Goal: Task Accomplishment & Management: Complete application form

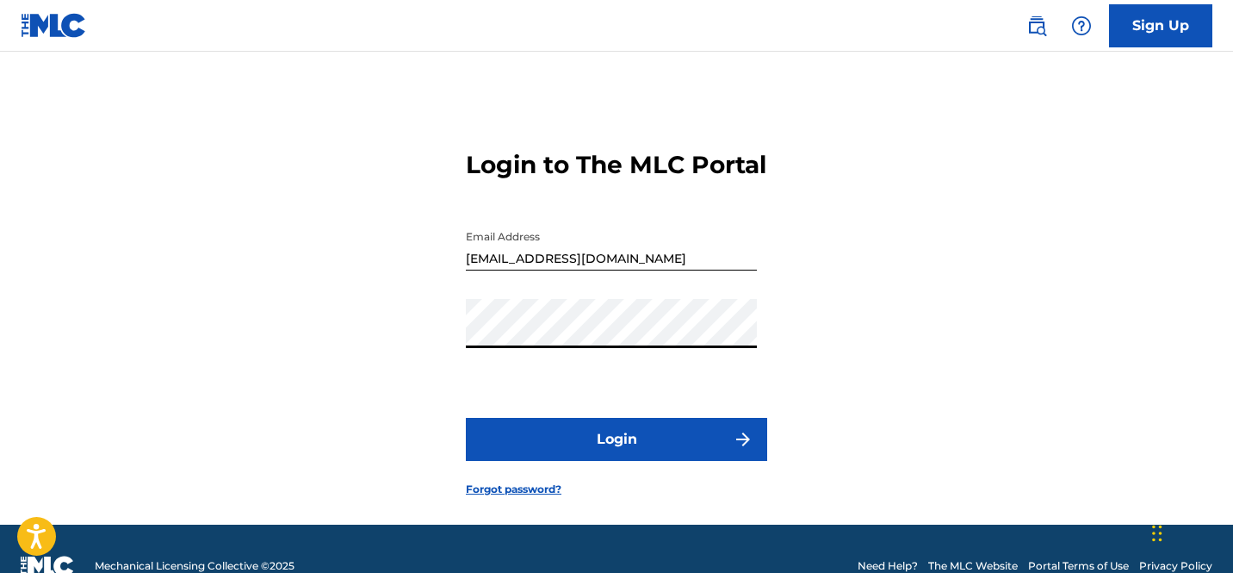
click at [359, 373] on div "Login to The MLC Portal Email Address [EMAIL_ADDRESS][DOMAIN_NAME] Password Log…" at bounding box center [617, 310] width 1206 height 430
click at [466, 418] on button "Login" at bounding box center [616, 439] width 301 height 43
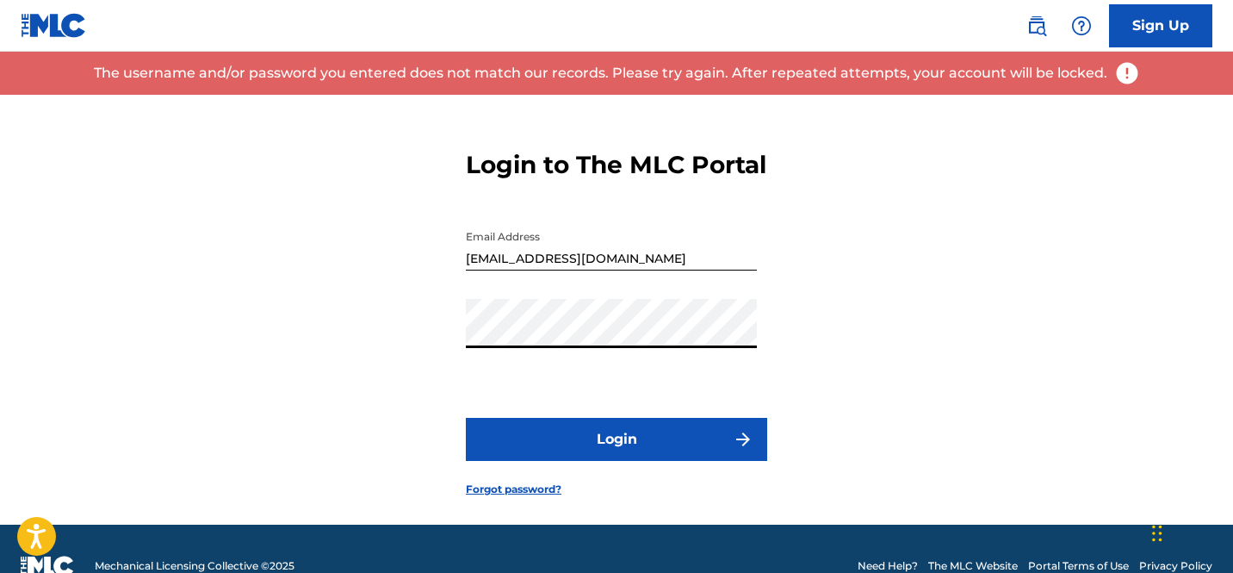
click at [466, 418] on button "Login" at bounding box center [616, 439] width 301 height 43
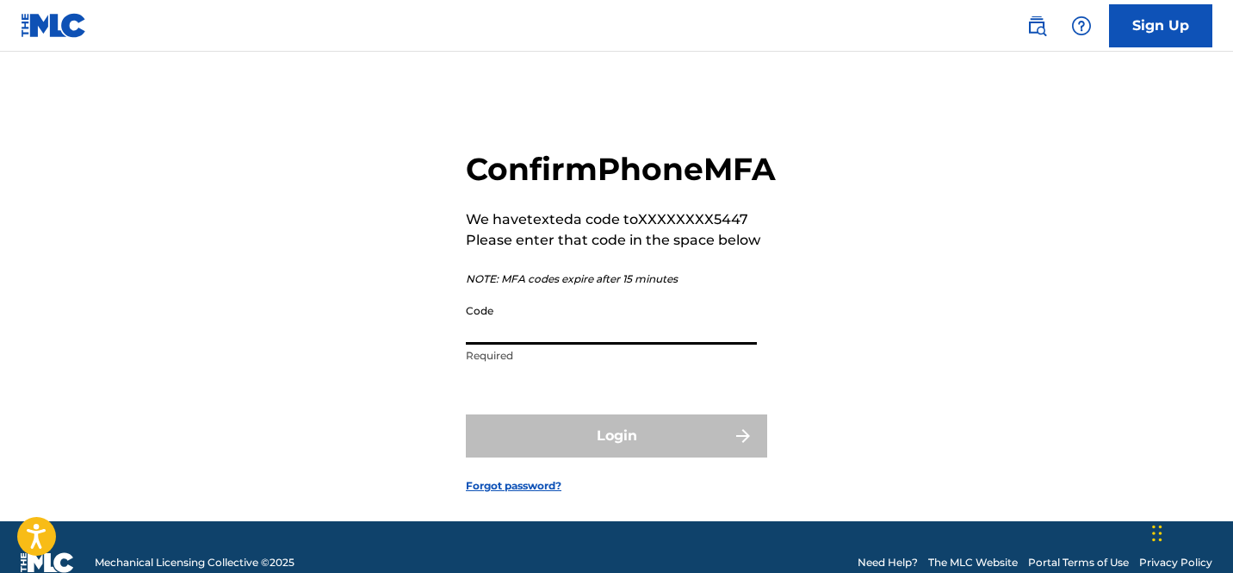
click at [587, 344] on input "Code" at bounding box center [611, 319] width 291 height 49
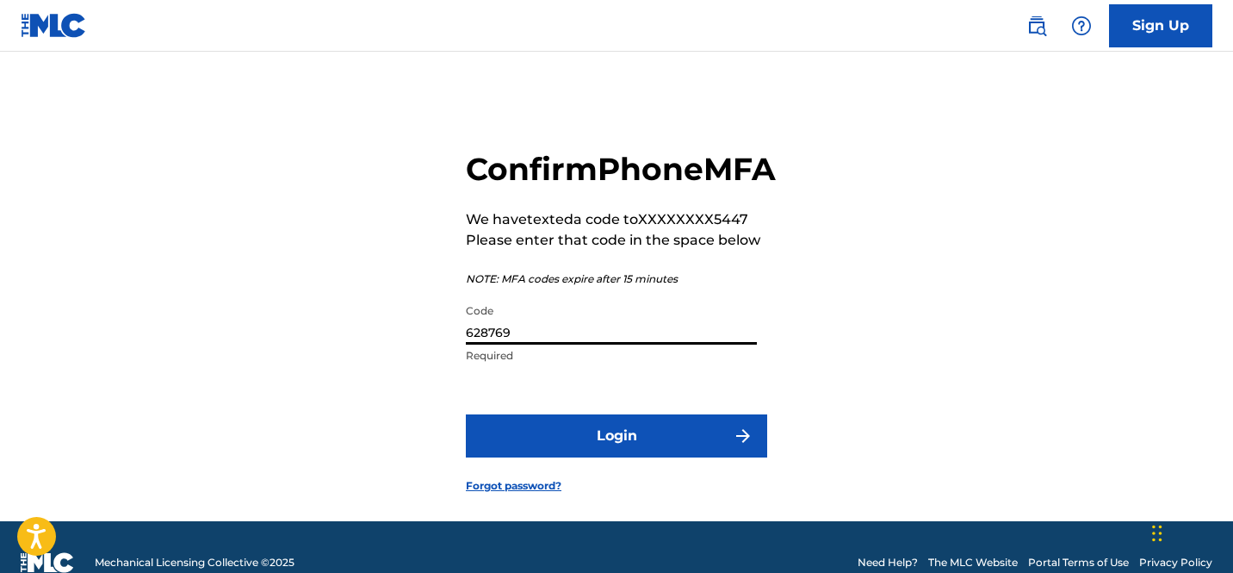
type input "628769"
click at [543, 457] on button "Login" at bounding box center [616, 435] width 301 height 43
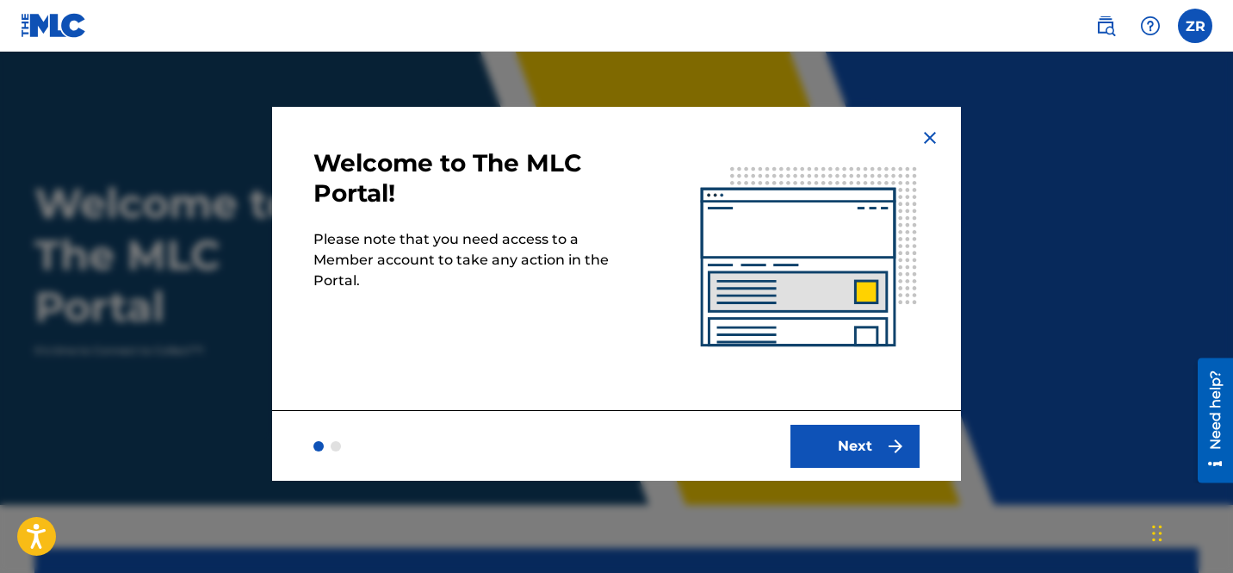
click at [872, 431] on button "Next" at bounding box center [855, 446] width 129 height 43
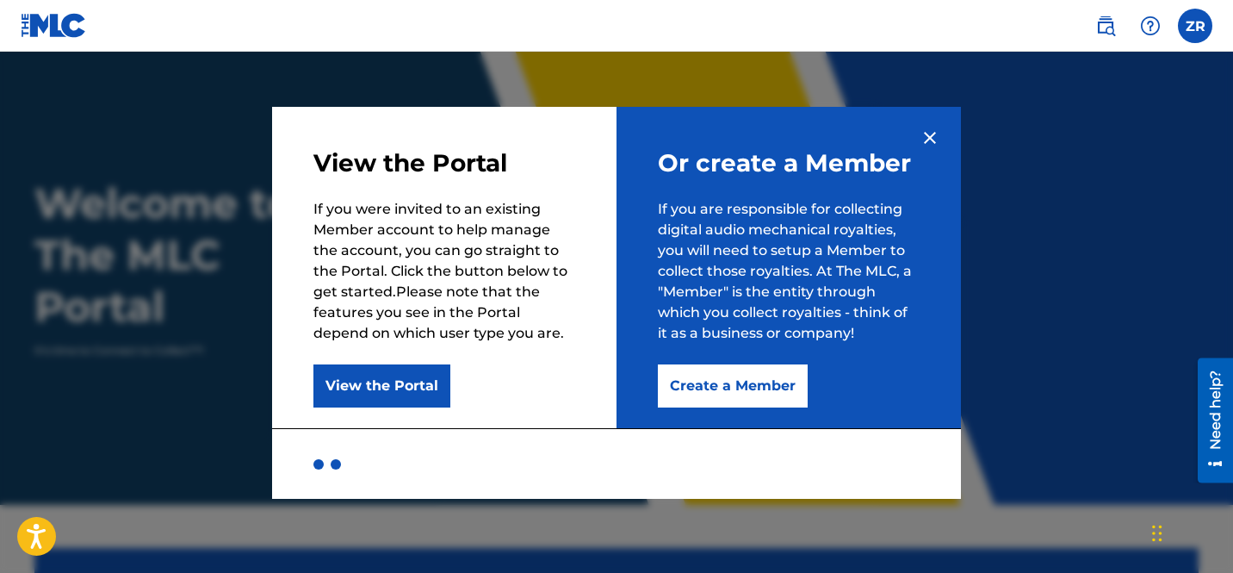
click at [931, 126] on div "Or create a Member If you are responsible for collecting digital audio mechanic…" at bounding box center [789, 267] width 344 height 321
click at [930, 129] on img at bounding box center [930, 137] width 21 height 21
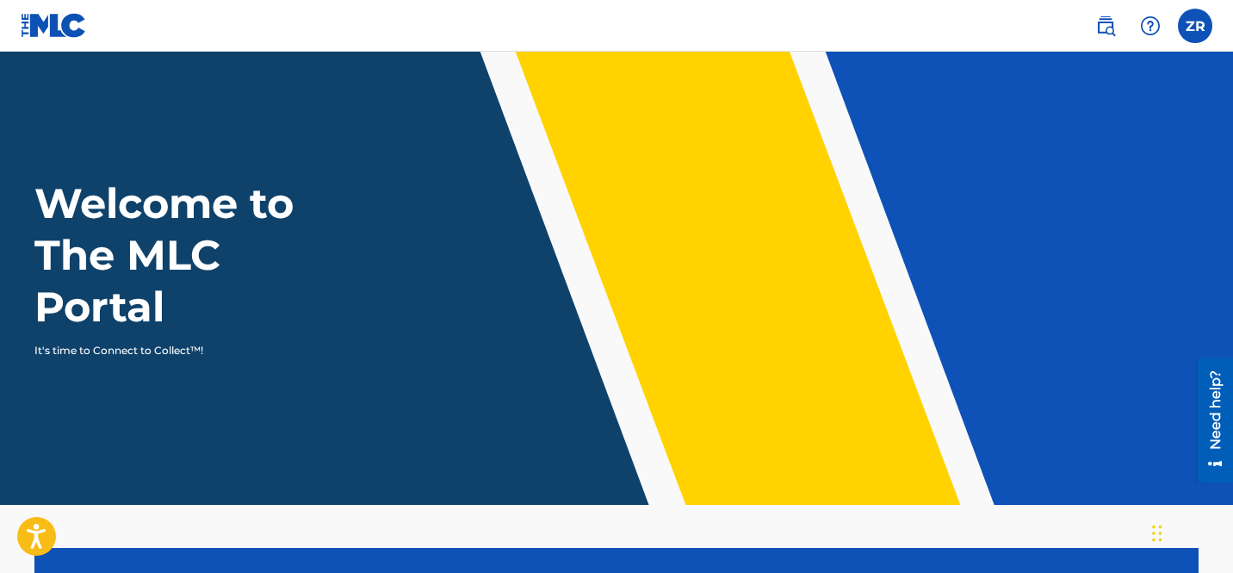
click at [1170, 31] on div "ZR ZR [PERSON_NAME] [EMAIL_ADDRESS][DOMAIN_NAME] Notification Preferences Profi…" at bounding box center [1145, 26] width 134 height 34
click at [1176, 31] on div "ZR ZR [PERSON_NAME] [EMAIL_ADDRESS][DOMAIN_NAME] Notification Preferences Profi…" at bounding box center [1145, 26] width 134 height 34
click at [1183, 31] on label at bounding box center [1195, 26] width 34 height 34
click at [1195, 26] on input "ZR [PERSON_NAME] [EMAIL_ADDRESS][DOMAIN_NAME] Notification Preferences Profile …" at bounding box center [1195, 26] width 0 height 0
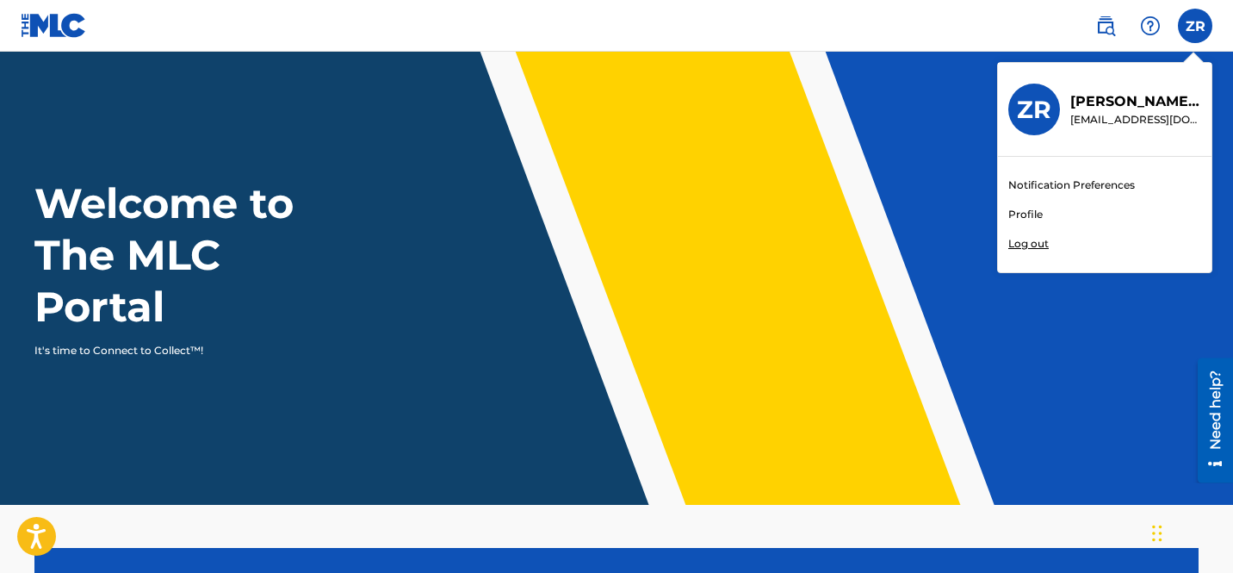
click at [912, 188] on div "Welcome to The MLC Portal It's time to Connect to Collect™!" at bounding box center [617, 267] width 1206 height 181
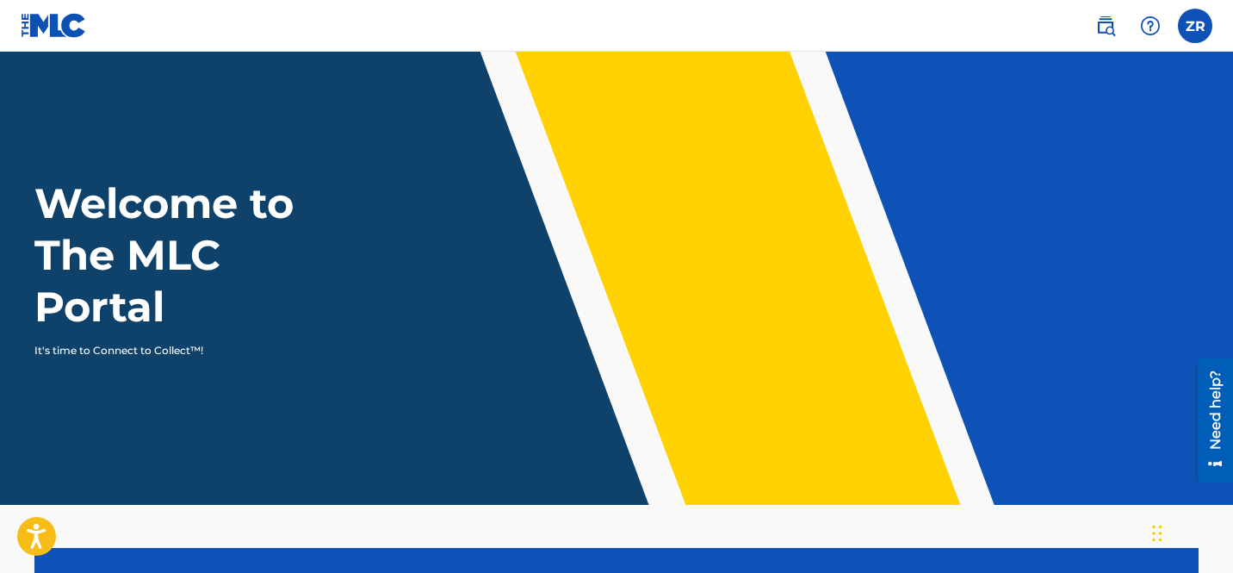
click at [1151, 22] on img at bounding box center [1150, 26] width 21 height 21
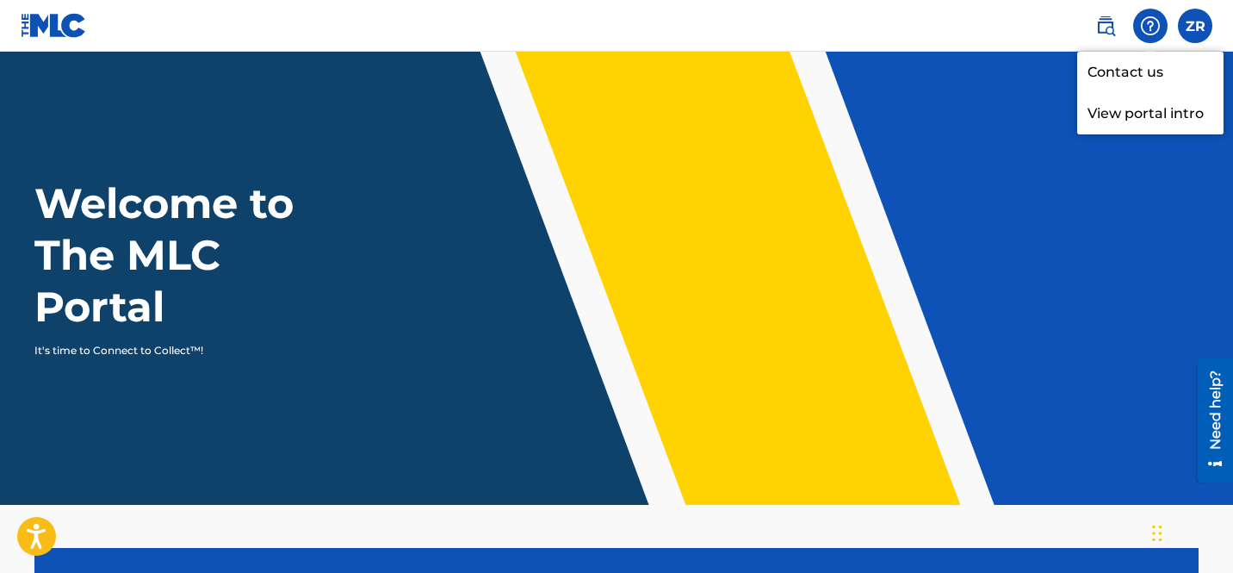
click at [722, 227] on div "Welcome to The MLC Portal It's time to Connect to Collect™!" at bounding box center [617, 267] width 1206 height 181
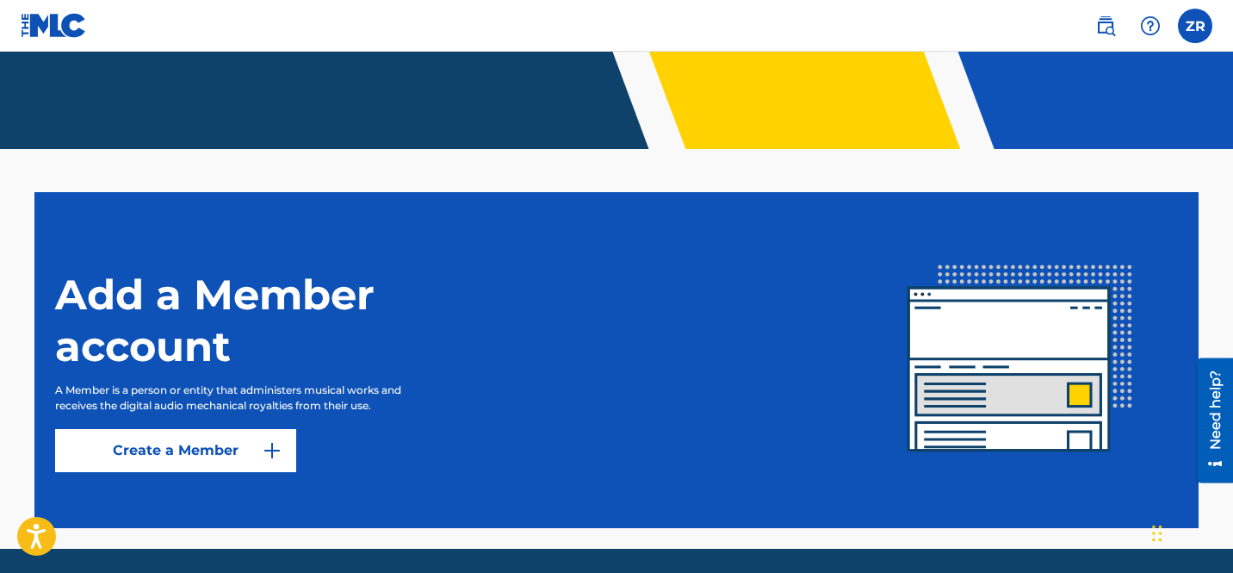
scroll to position [414, 0]
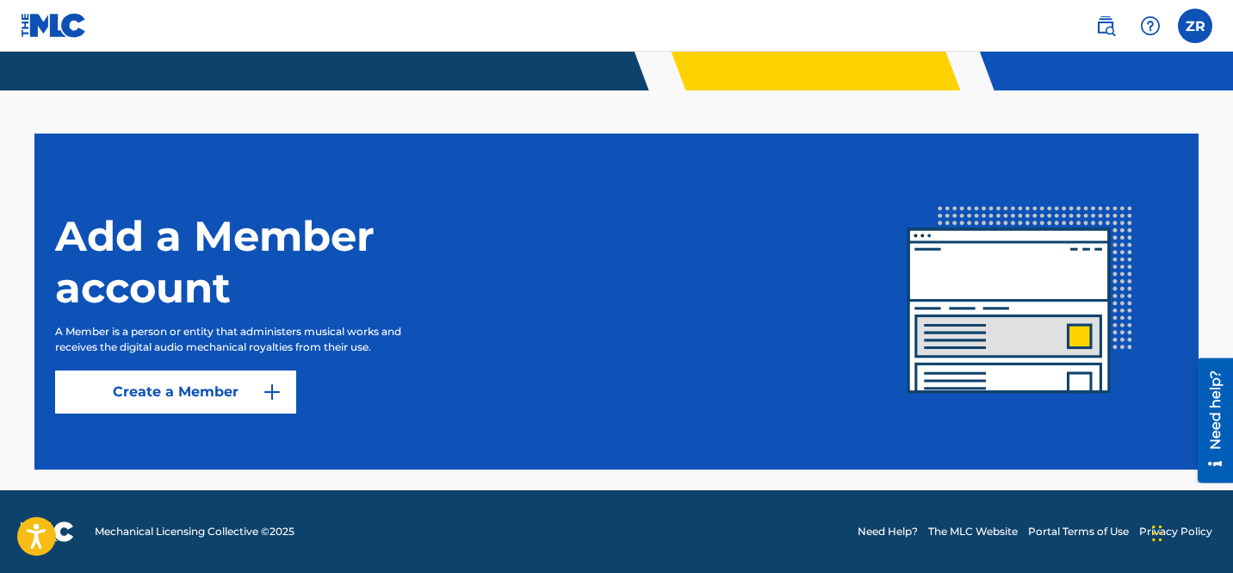
click at [232, 384] on link "Create a Member" at bounding box center [175, 391] width 241 height 43
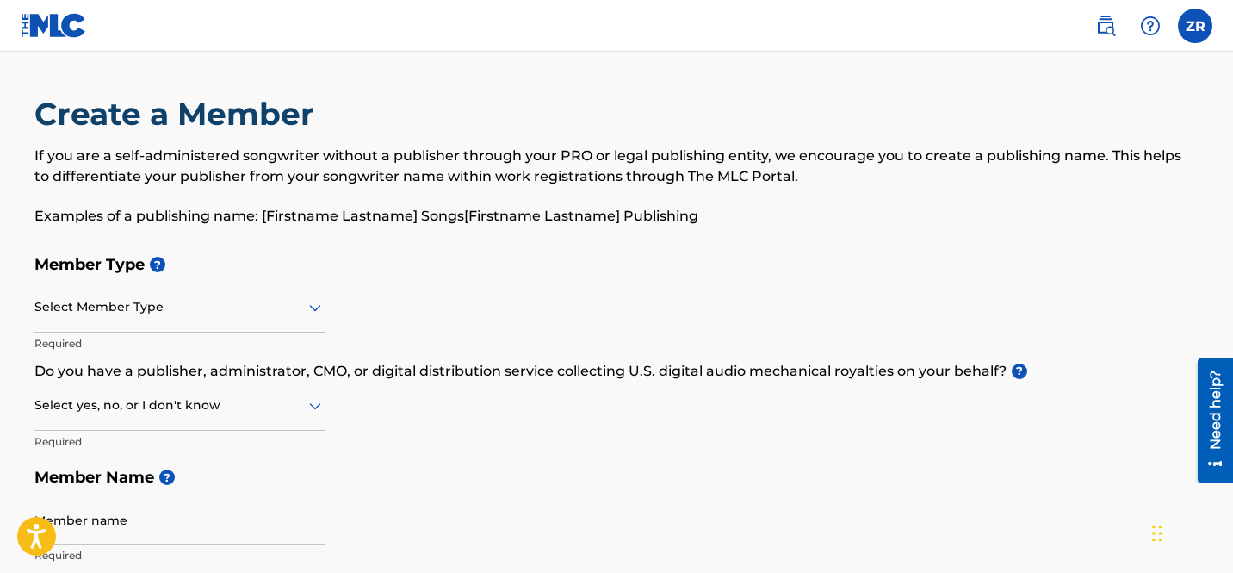
scroll to position [414, 0]
